Goal: Find specific page/section: Find specific page/section

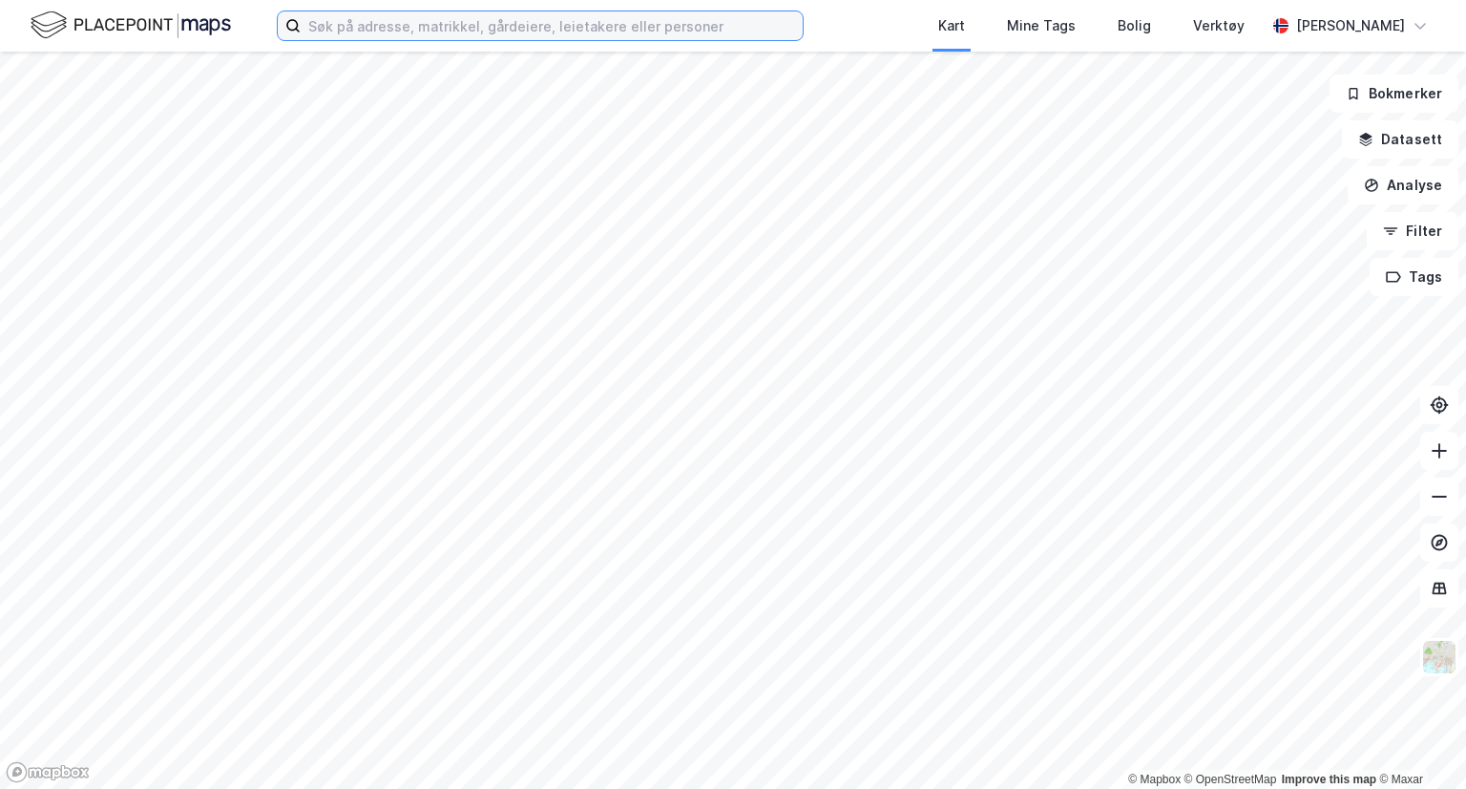
click at [382, 26] on input at bounding box center [552, 25] width 502 height 29
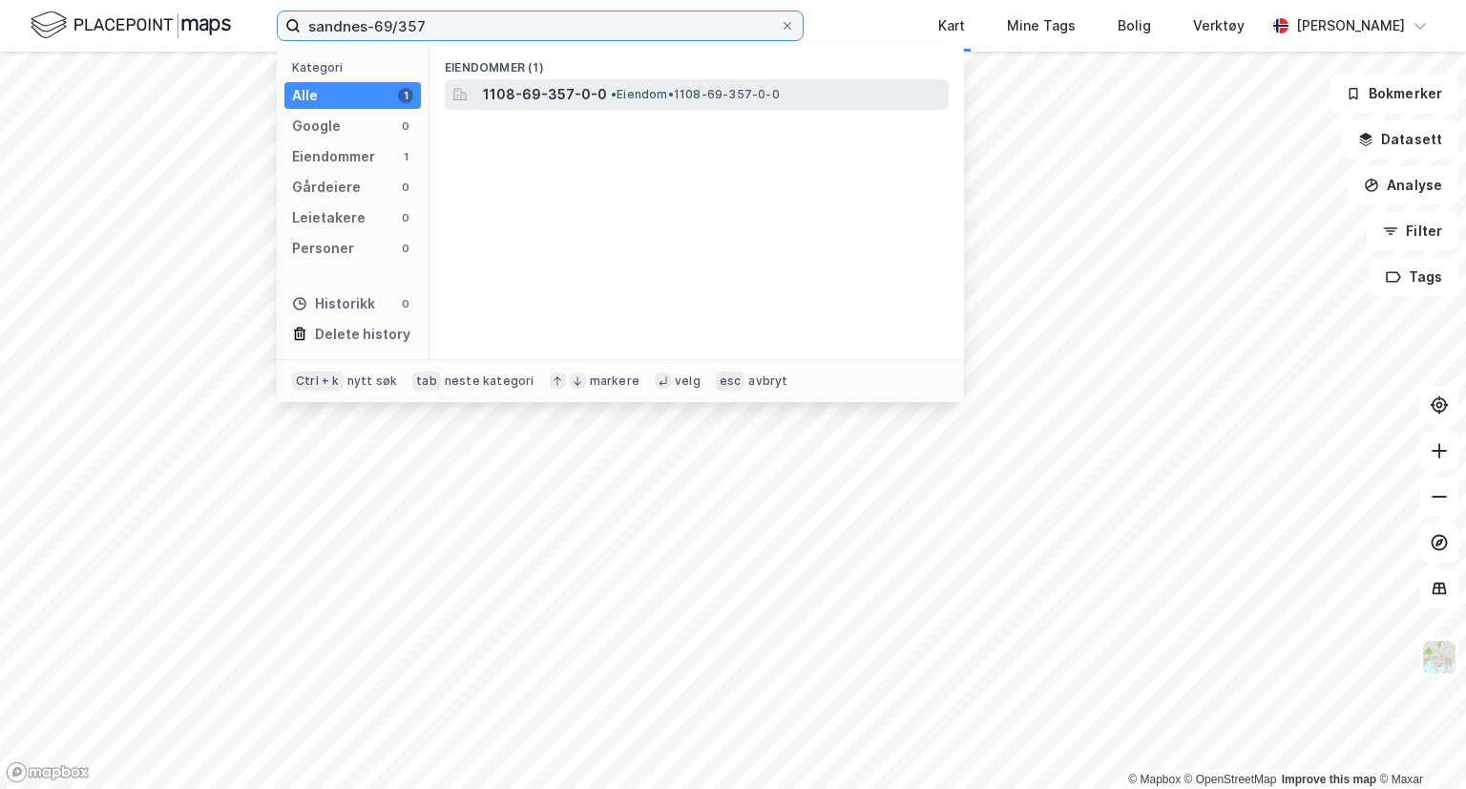
type input "sandnes-69/357"
click at [563, 94] on span "1108-69-357-0-0" at bounding box center [545, 94] width 124 height 23
